Goal: Communication & Community: Answer question/provide support

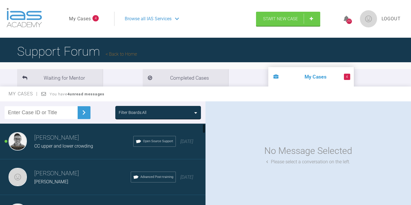
scroll to position [4, 0]
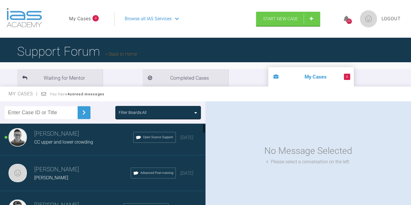
click at [76, 138] on h3 "Sebastian Wilkins" at bounding box center [83, 134] width 99 height 10
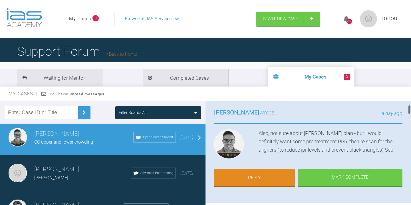
scroll to position [39, 0]
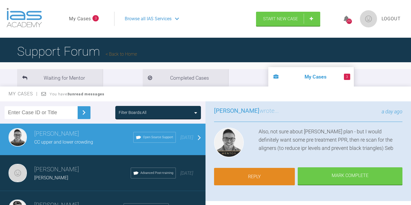
click at [259, 179] on link "Reply" at bounding box center [254, 177] width 81 height 18
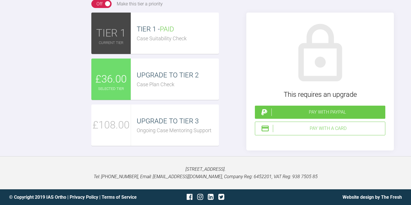
scroll to position [1697, 0]
click at [318, 132] on div "Pay with a Card" at bounding box center [328, 128] width 110 height 7
type textarea "Hi Seb, Thank you for your reply and happy to upgrade to Tier 2 so you can look…"
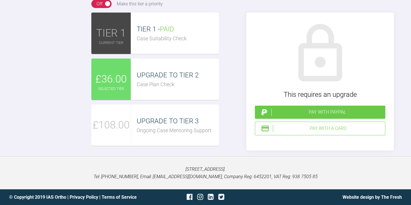
click at [316, 130] on div "Pay with a Card" at bounding box center [328, 128] width 110 height 7
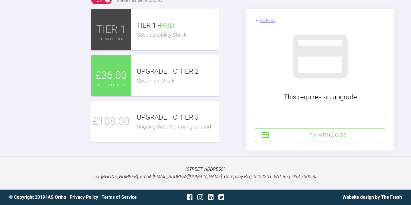
click at [321, 139] on div "Pay with a Card" at bounding box center [328, 135] width 110 height 7
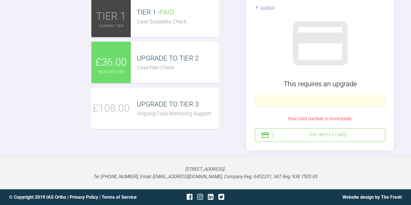
scroll to position [1760, 0]
click at [312, 139] on div "Pay with a Card" at bounding box center [328, 134] width 110 height 7
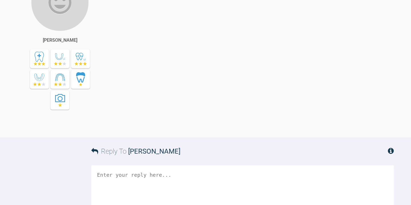
scroll to position [1580, 0]
